Goal: Task Accomplishment & Management: Manage account settings

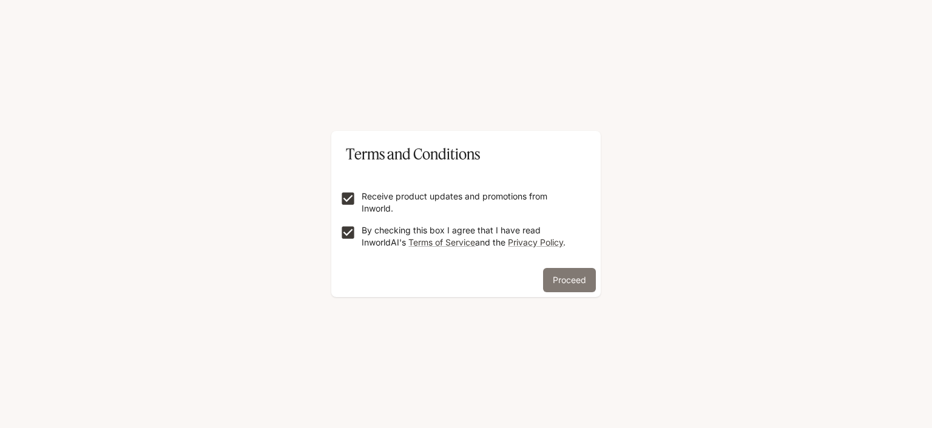
click at [587, 282] on button "Proceed" at bounding box center [569, 280] width 53 height 24
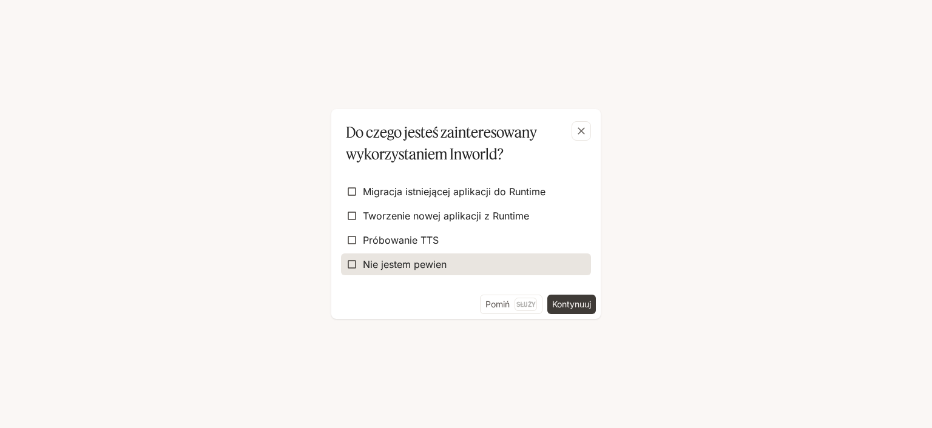
click at [404, 264] on span "Nie jestem pewien" at bounding box center [405, 264] width 84 height 15
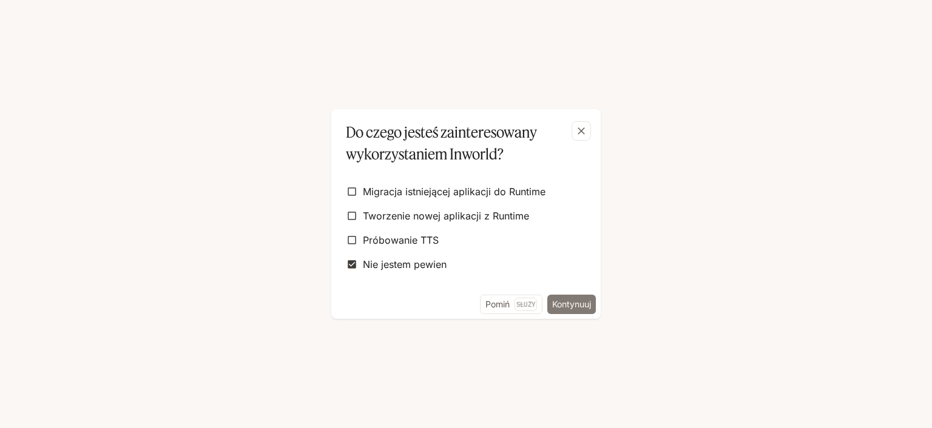
click at [567, 303] on button "Kontynuuj" at bounding box center [571, 304] width 49 height 19
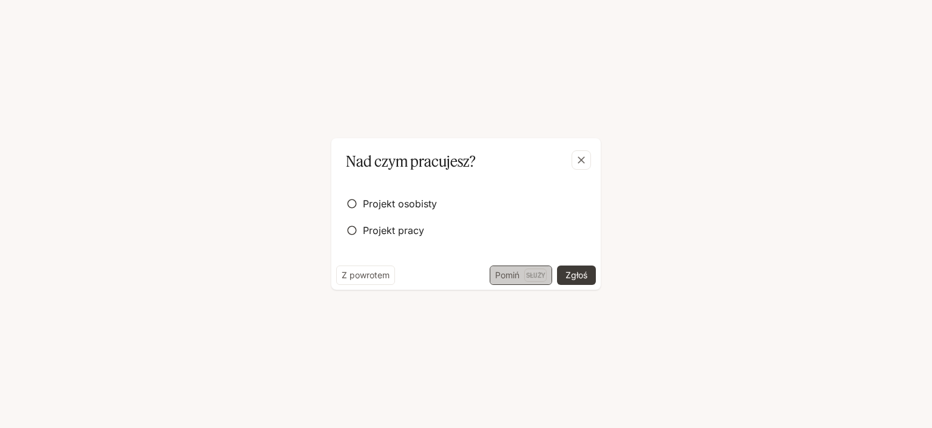
click at [497, 280] on button "Pomiń Służy" at bounding box center [521, 275] width 62 height 19
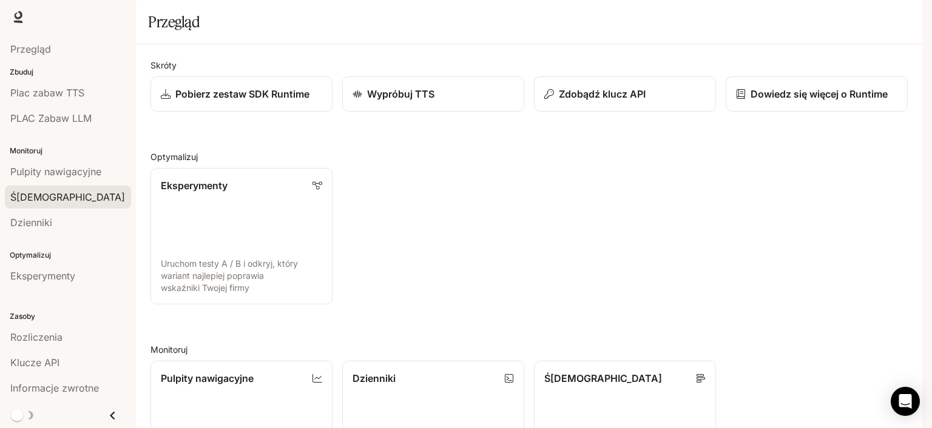
click at [60, 195] on div "Ś[DEMOGRAPHIC_DATA]" at bounding box center [67, 197] width 115 height 15
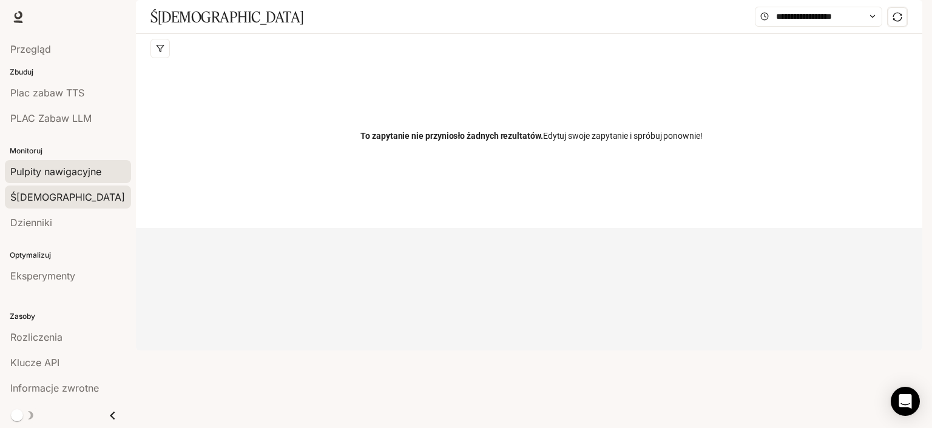
click at [76, 162] on link "Pulpity nawigacyjne" at bounding box center [68, 171] width 126 height 23
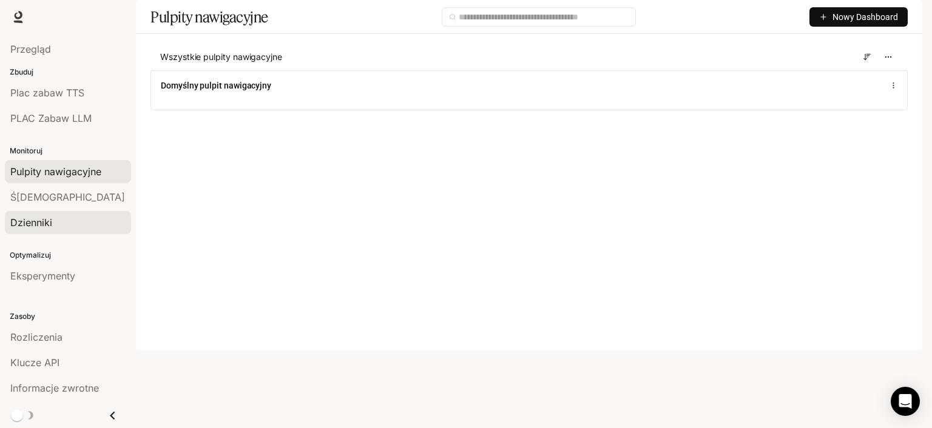
click at [61, 216] on div "Dzienniki" at bounding box center [67, 222] width 115 height 15
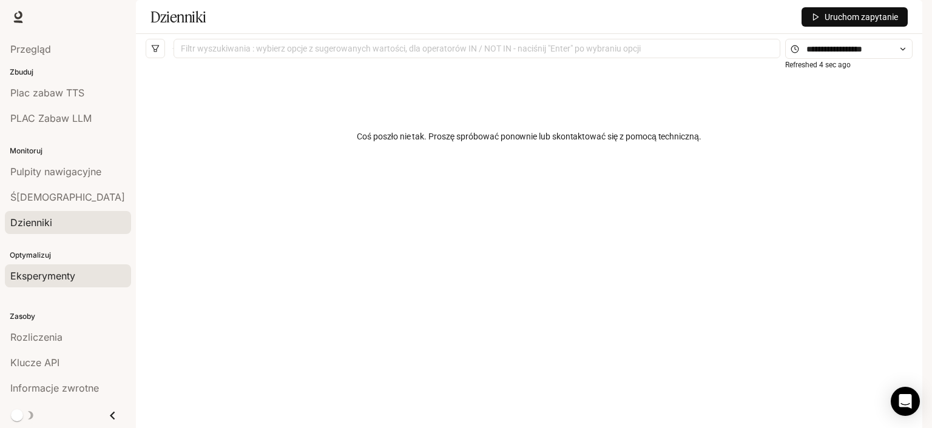
click at [53, 271] on span "Eksperymenty" at bounding box center [42, 276] width 65 height 15
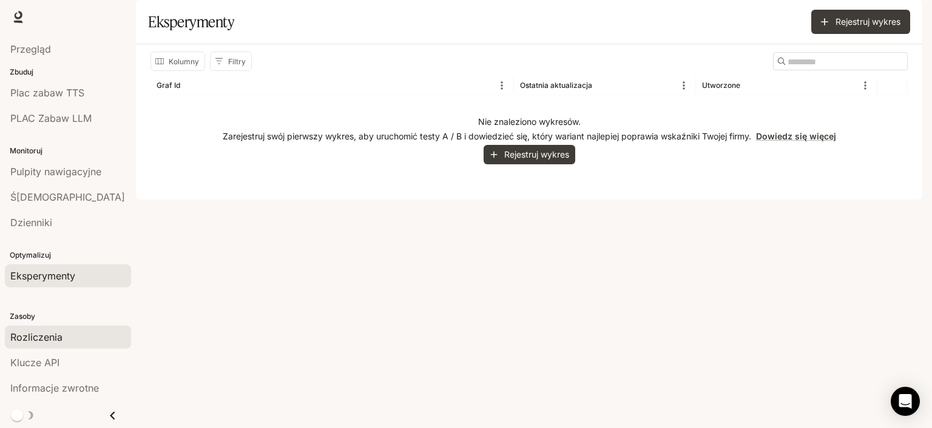
click at [55, 329] on link "Rozliczenia" at bounding box center [68, 337] width 126 height 23
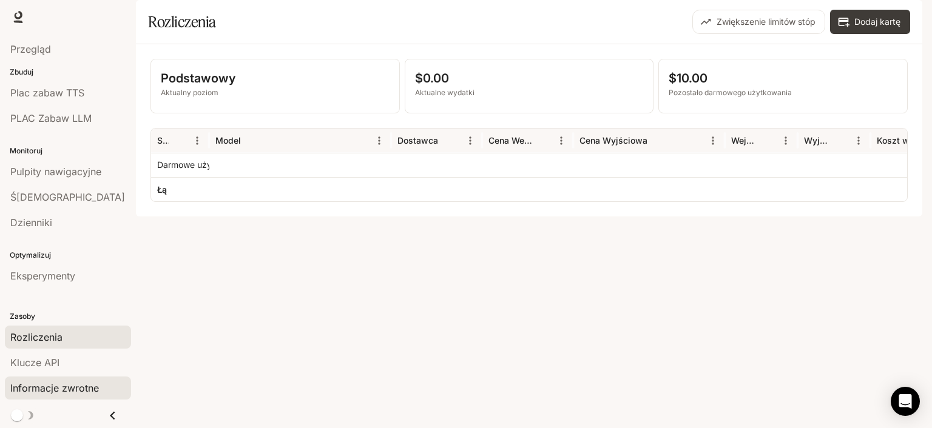
click at [65, 388] on span "Informacje zwrotne" at bounding box center [54, 388] width 89 height 15
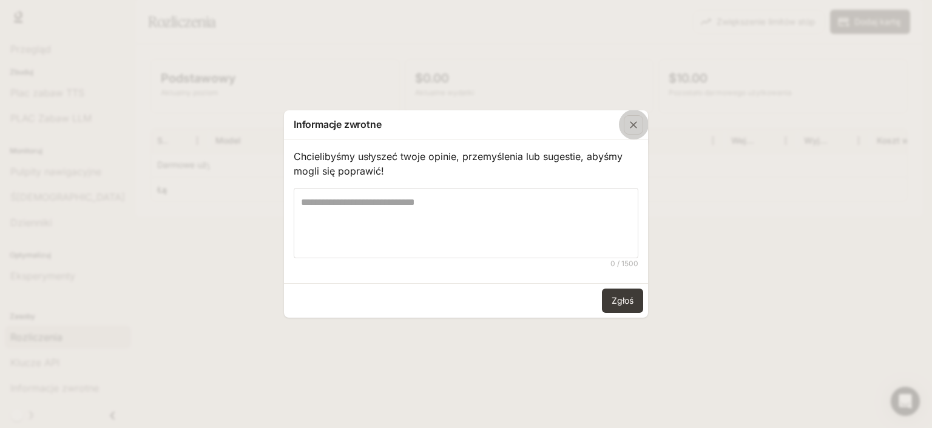
drag, startPoint x: 636, startPoint y: 129, endPoint x: 204, endPoint y: 297, distance: 464.0
click at [635, 129] on icon "button" at bounding box center [633, 125] width 12 height 12
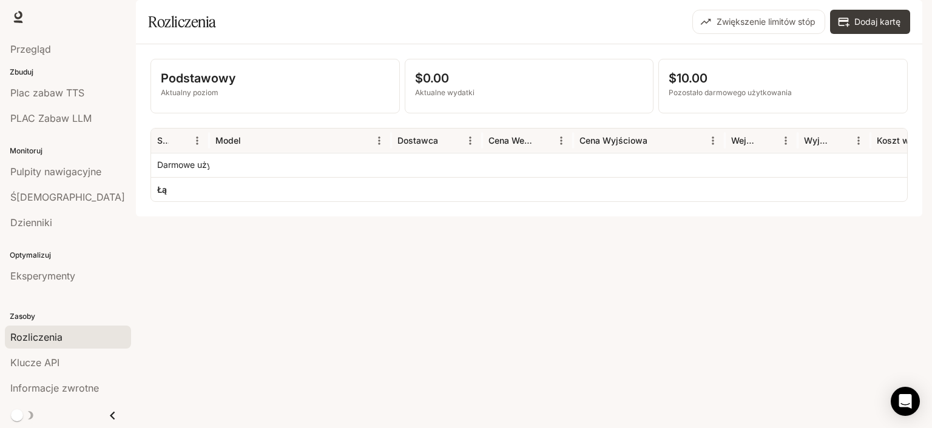
click at [116, 418] on icon "Zamknij szufladę" at bounding box center [112, 416] width 16 height 16
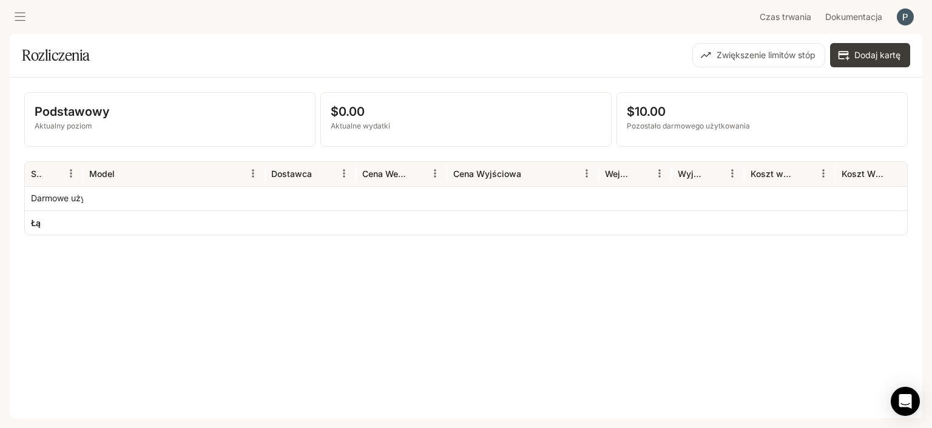
click at [17, 17] on icon "otwarta szuflada" at bounding box center [20, 17] width 11 height 8
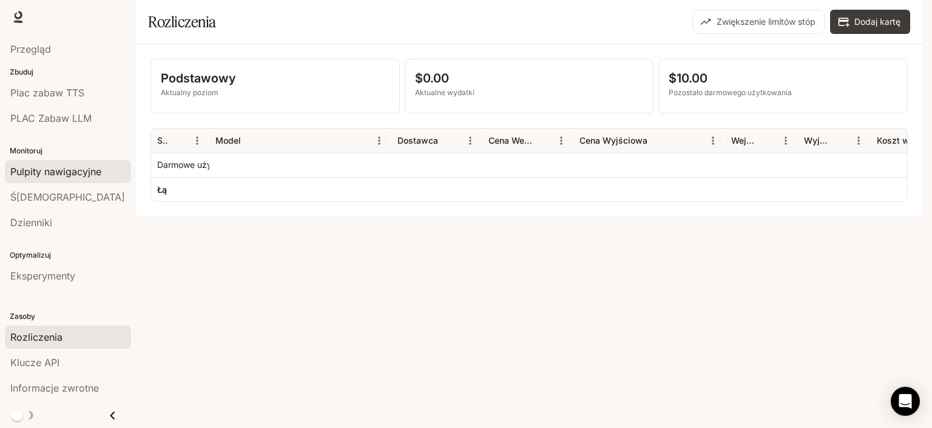
click at [84, 172] on span "Pulpity nawigacyjne" at bounding box center [55, 171] width 91 height 15
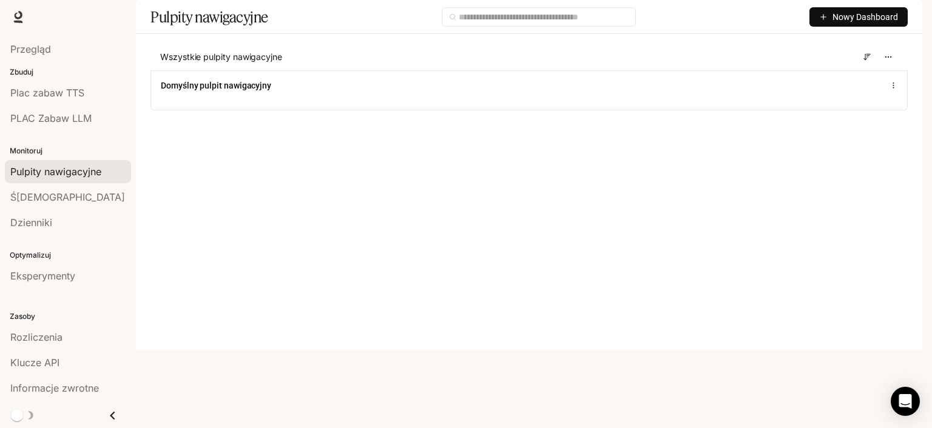
click at [909, 16] on img "button" at bounding box center [905, 16] width 17 height 17
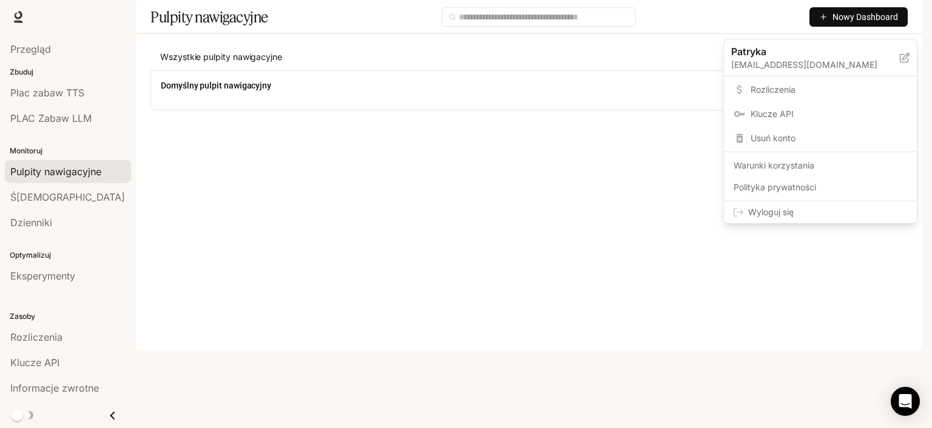
click at [759, 86] on span "Rozliczenia" at bounding box center [828, 90] width 157 height 12
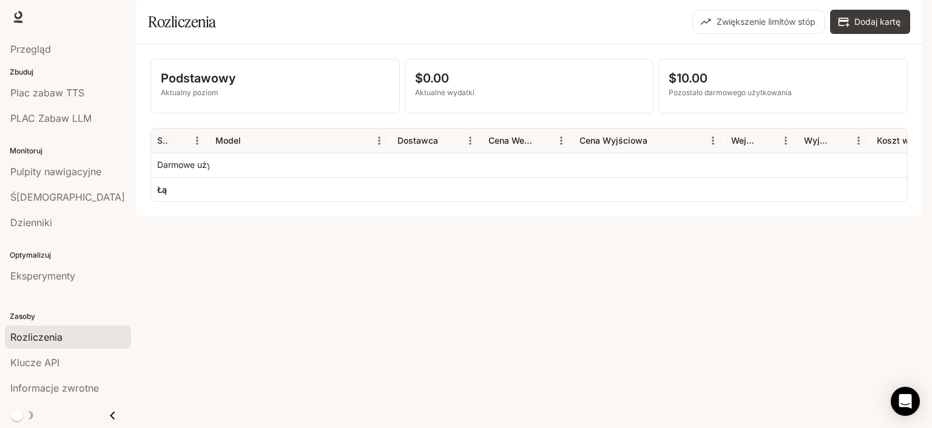
click at [903, 19] on img "button" at bounding box center [905, 16] width 17 height 17
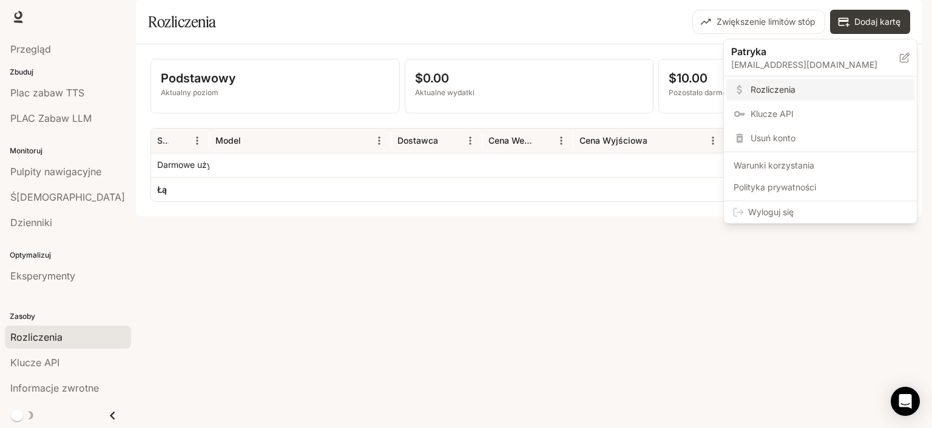
click at [814, 143] on span "Usuń konto" at bounding box center [828, 138] width 157 height 12
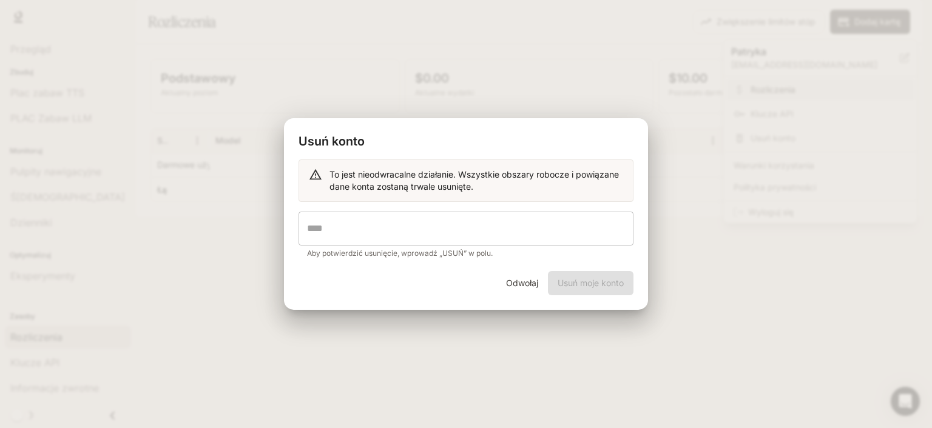
click at [581, 232] on input "text" at bounding box center [465, 229] width 335 height 34
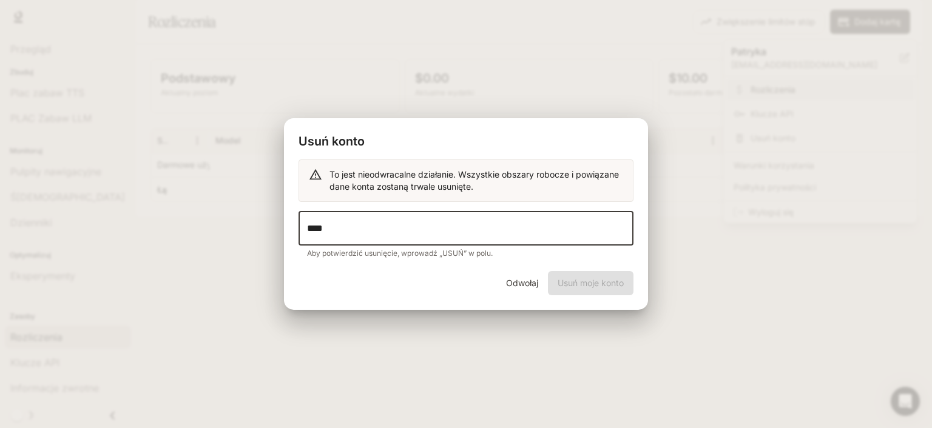
type input "****"
drag, startPoint x: 601, startPoint y: 280, endPoint x: 605, endPoint y: 284, distance: 6.4
click at [601, 280] on div "Odwołaj Usuń moje konto" at bounding box center [466, 290] width 364 height 39
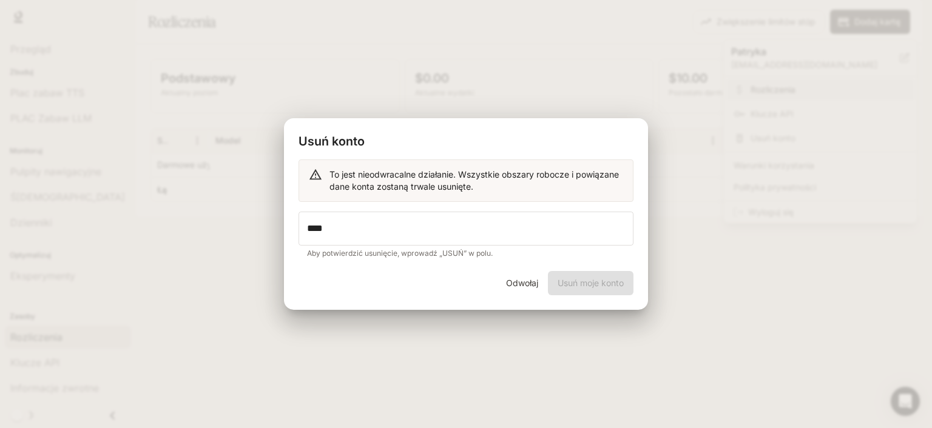
click at [586, 278] on div "Odwołaj Usuń moje konto" at bounding box center [466, 290] width 364 height 39
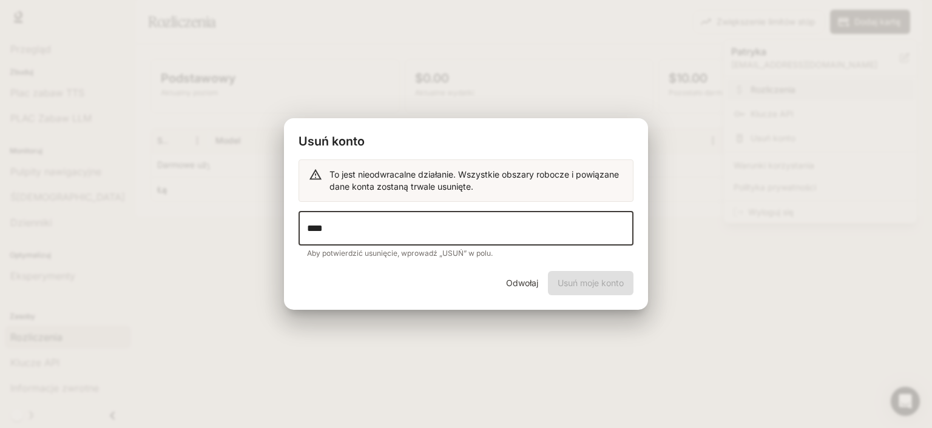
drag, startPoint x: 431, startPoint y: 213, endPoint x: 283, endPoint y: 218, distance: 148.7
click at [298, 218] on input "****" at bounding box center [465, 229] width 335 height 34
type input "******"
click at [596, 281] on button "Usuń moje konto" at bounding box center [591, 283] width 86 height 24
